Goal: Browse casually: Explore the website without a specific task or goal

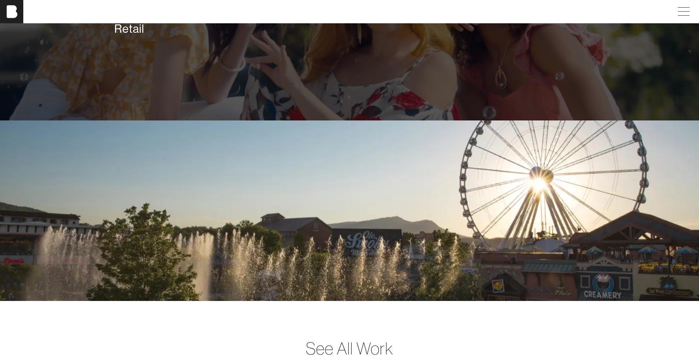
scroll to position [1832, 0]
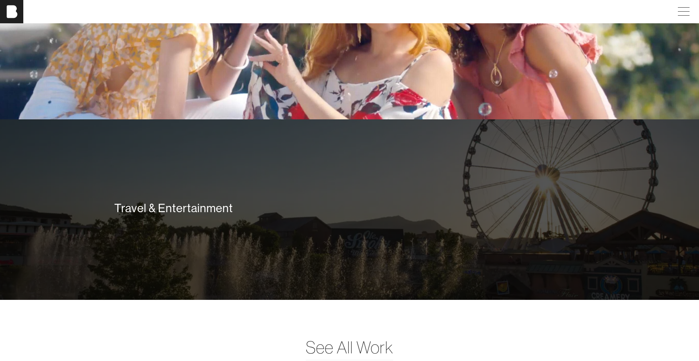
click at [209, 237] on div "Travel & Entertainment" at bounding box center [349, 209] width 699 height 181
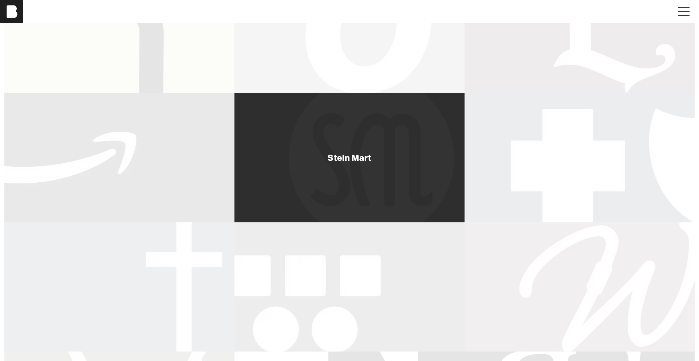
scroll to position [391, 0]
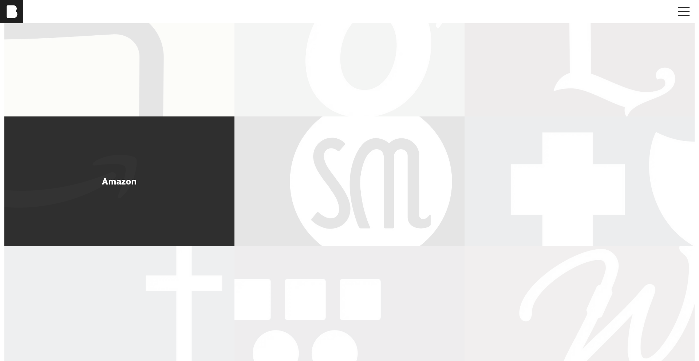
click at [188, 139] on div "Amazon" at bounding box center [119, 181] width 230 height 129
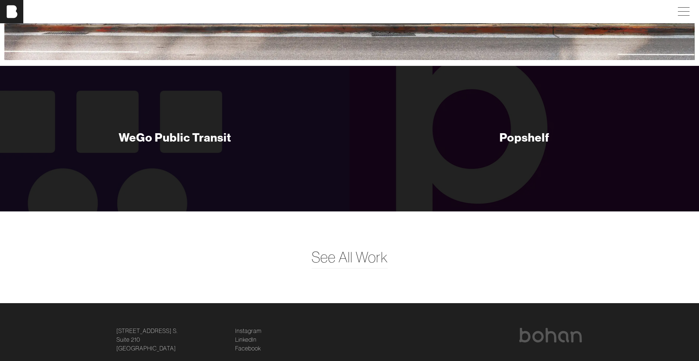
scroll to position [1247, 0]
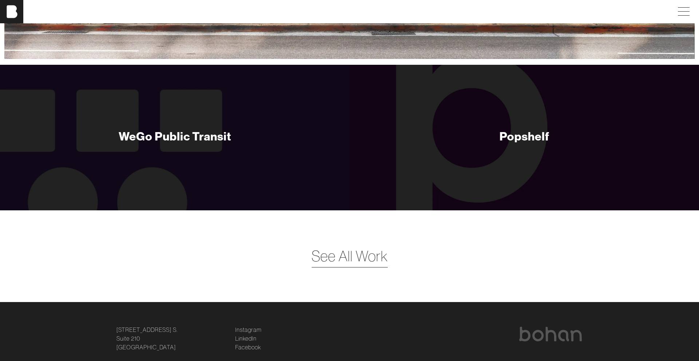
click at [356, 255] on span "See All Work" at bounding box center [350, 257] width 76 height 22
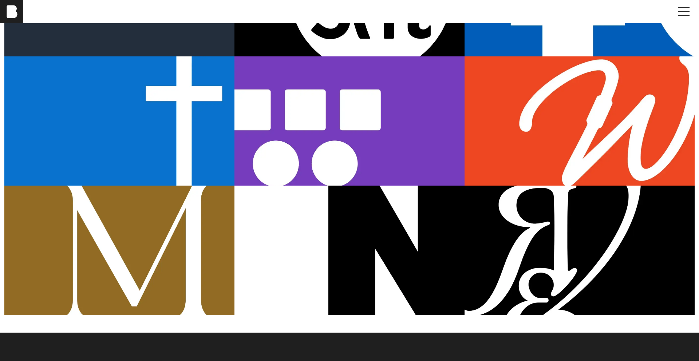
scroll to position [586, 0]
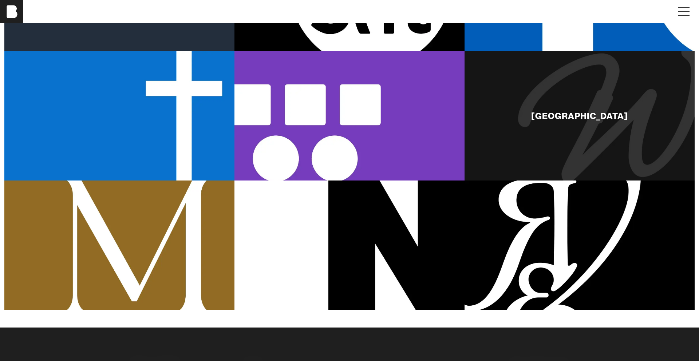
click at [585, 121] on div "[GEOGRAPHIC_DATA]" at bounding box center [580, 115] width 230 height 129
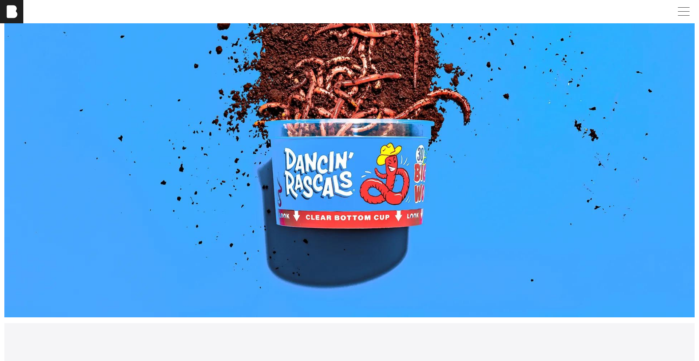
scroll to position [747, 0]
